Goal: Subscribe to service/newsletter

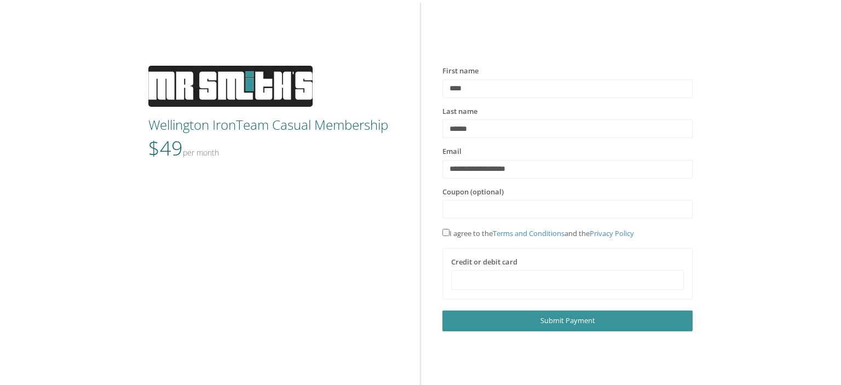
type input "**********"
click at [442, 231] on div "I agree to the Terms and Conditions and the Privacy Policy" at bounding box center [567, 237] width 267 height 21
click at [651, 273] on div at bounding box center [567, 280] width 233 height 20
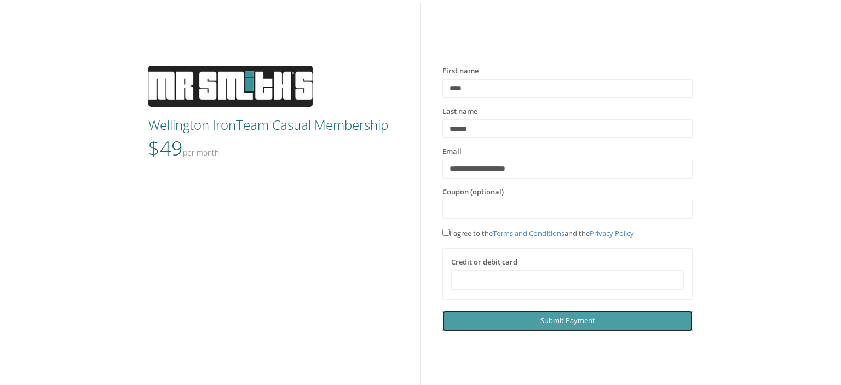
click at [620, 314] on link "Next Submit Payment" at bounding box center [567, 320] width 250 height 20
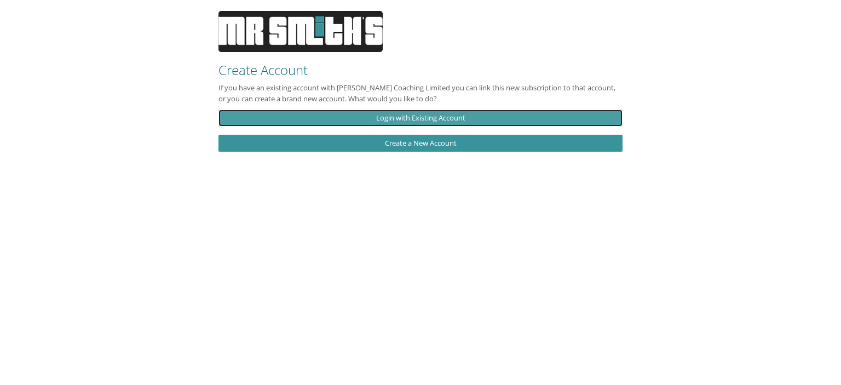
click at [414, 119] on link "Login with Existing Account" at bounding box center [420, 117] width 404 height 17
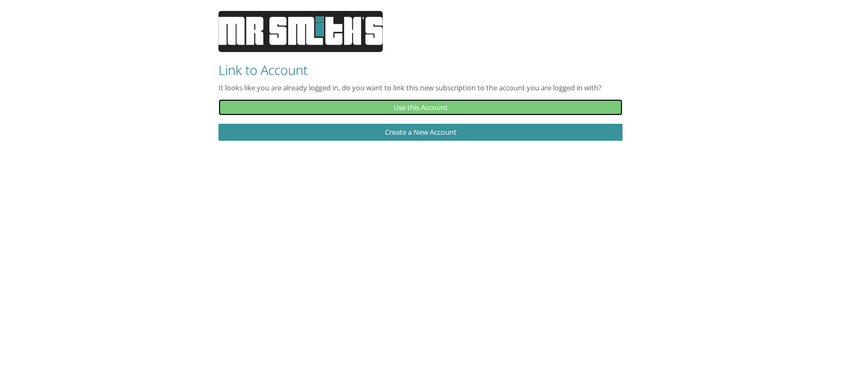
click at [423, 107] on link "Use this Account" at bounding box center [420, 107] width 404 height 17
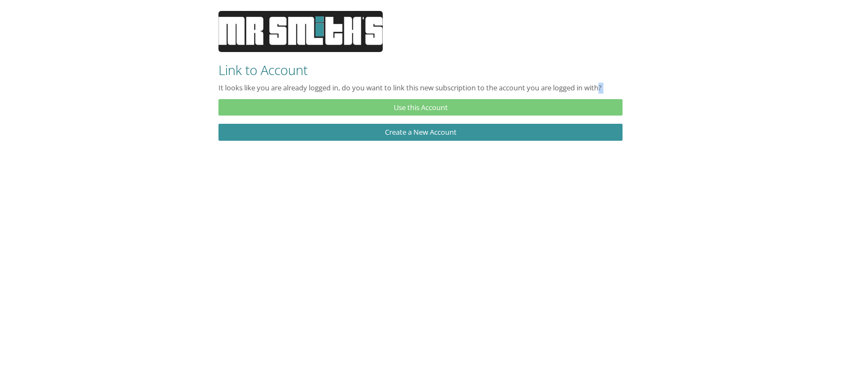
click at [423, 107] on div "It looks like you are already logged in, do you want to link this new subscript…" at bounding box center [420, 99] width 420 height 33
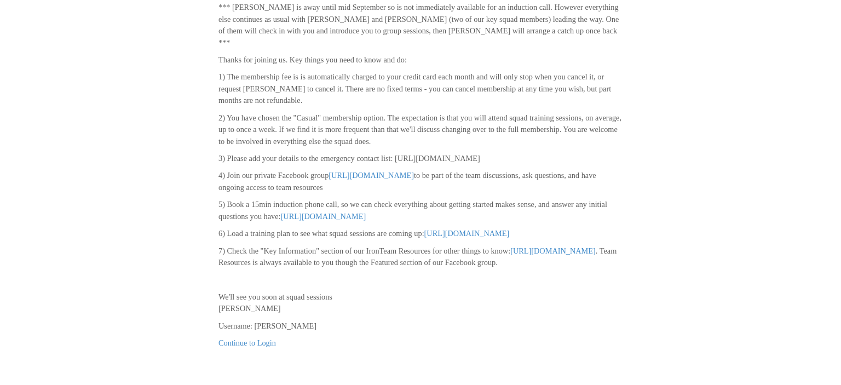
scroll to position [135, 0]
drag, startPoint x: 445, startPoint y: 121, endPoint x: 543, endPoint y: 132, distance: 98.0
click at [543, 153] on p "3) Please add your details to the emergency contact list: https://docs.google.c…" at bounding box center [420, 158] width 404 height 11
